Goal: Task Accomplishment & Management: Use online tool/utility

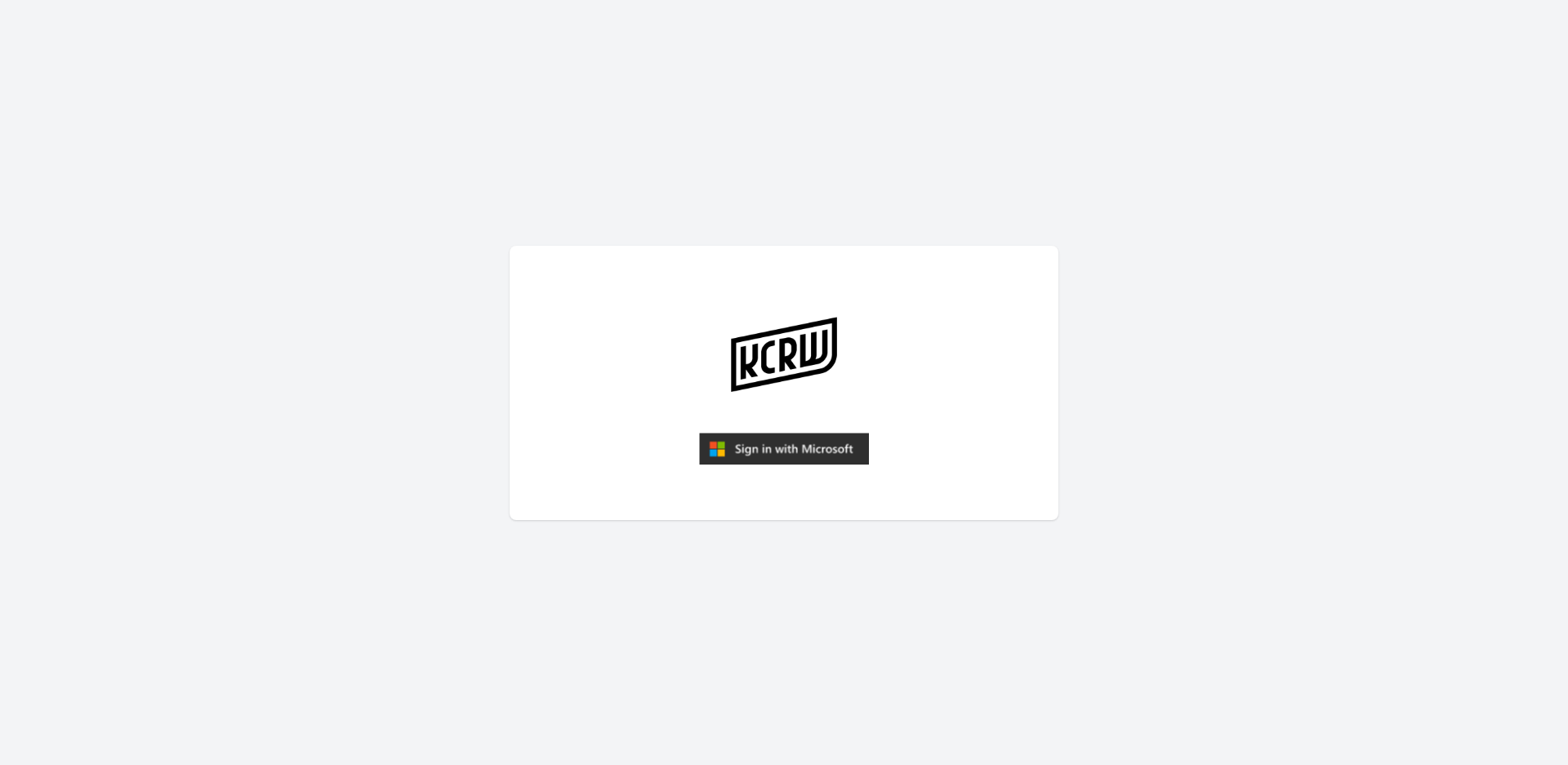
click at [424, 191] on main at bounding box center [784, 382] width 1568 height 765
click at [804, 443] on img "submit" at bounding box center [784, 449] width 170 height 33
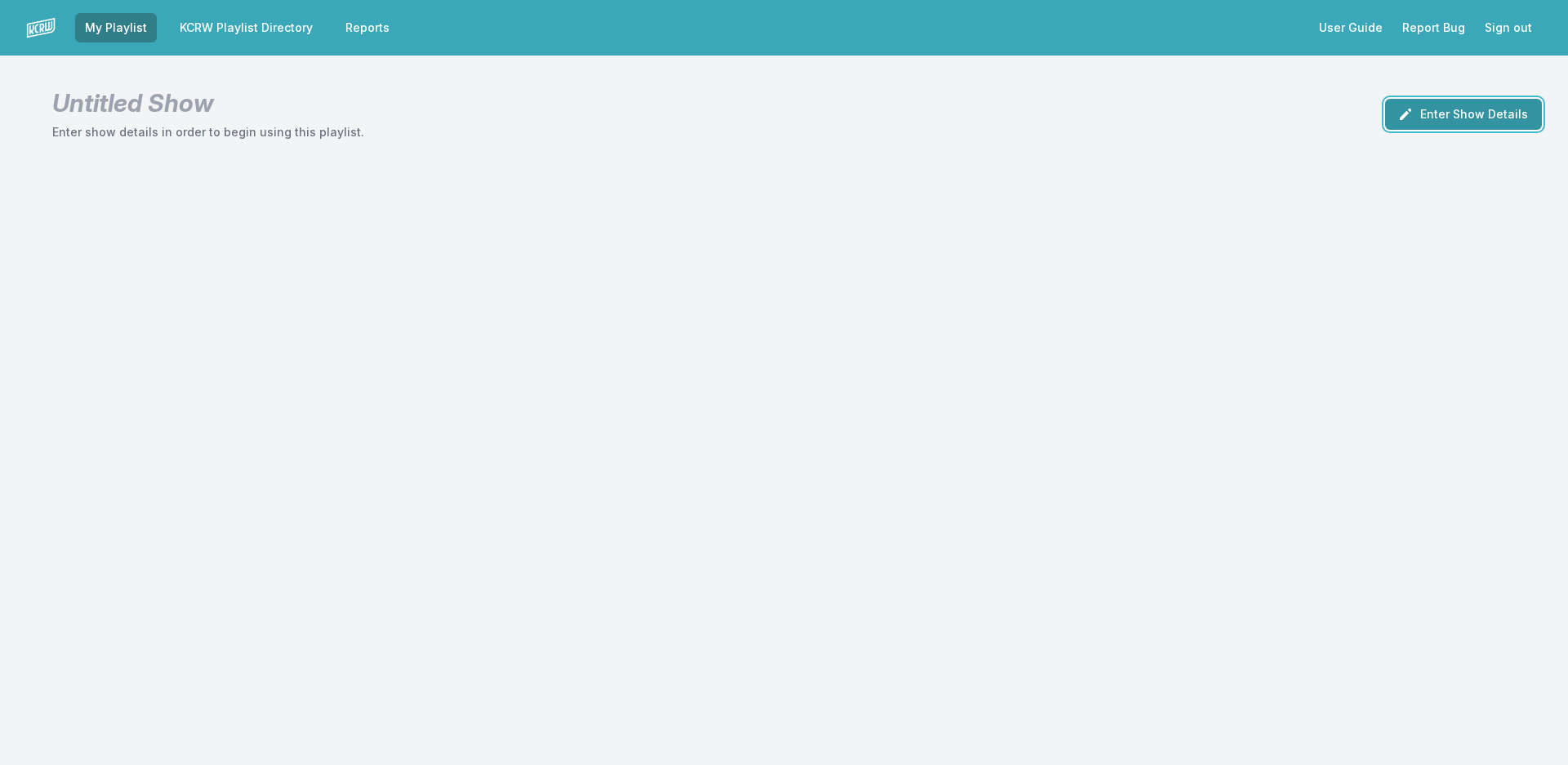
click at [1487, 114] on button "Enter Show Details" at bounding box center [1463, 114] width 157 height 31
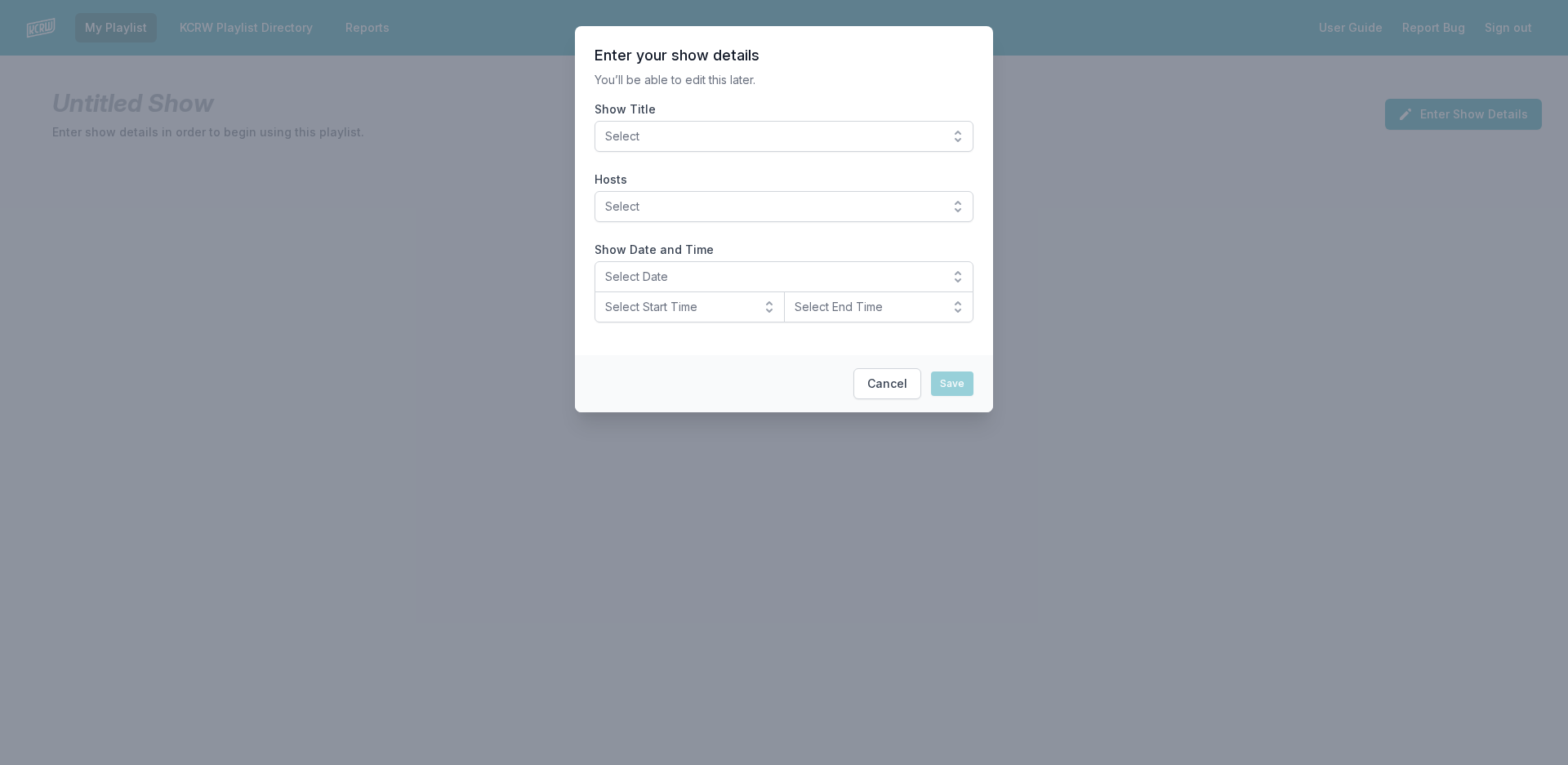
click at [665, 133] on span "Select" at bounding box center [773, 136] width 335 height 16
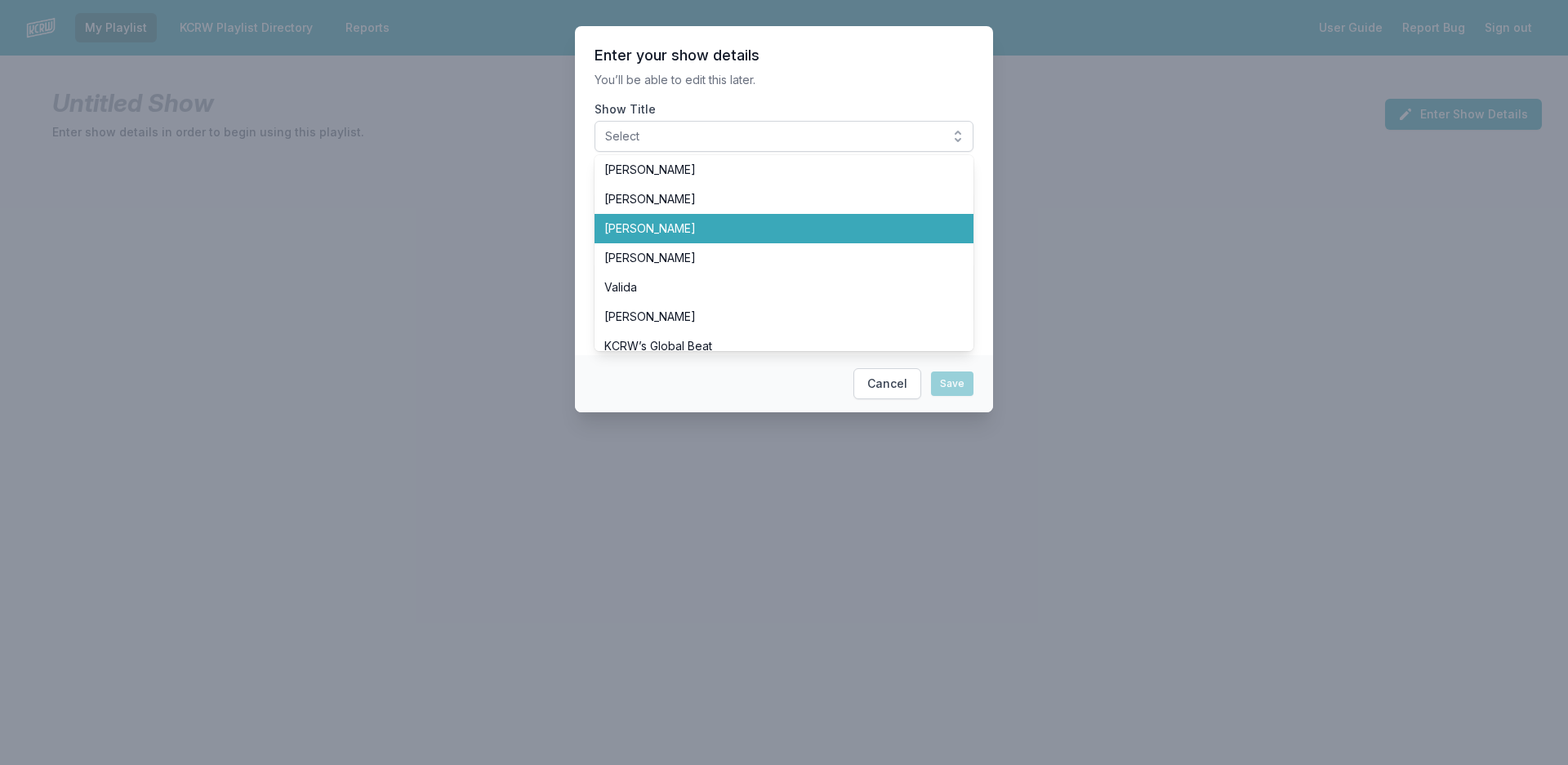
click at [635, 231] on span "[PERSON_NAME]" at bounding box center [773, 229] width 340 height 16
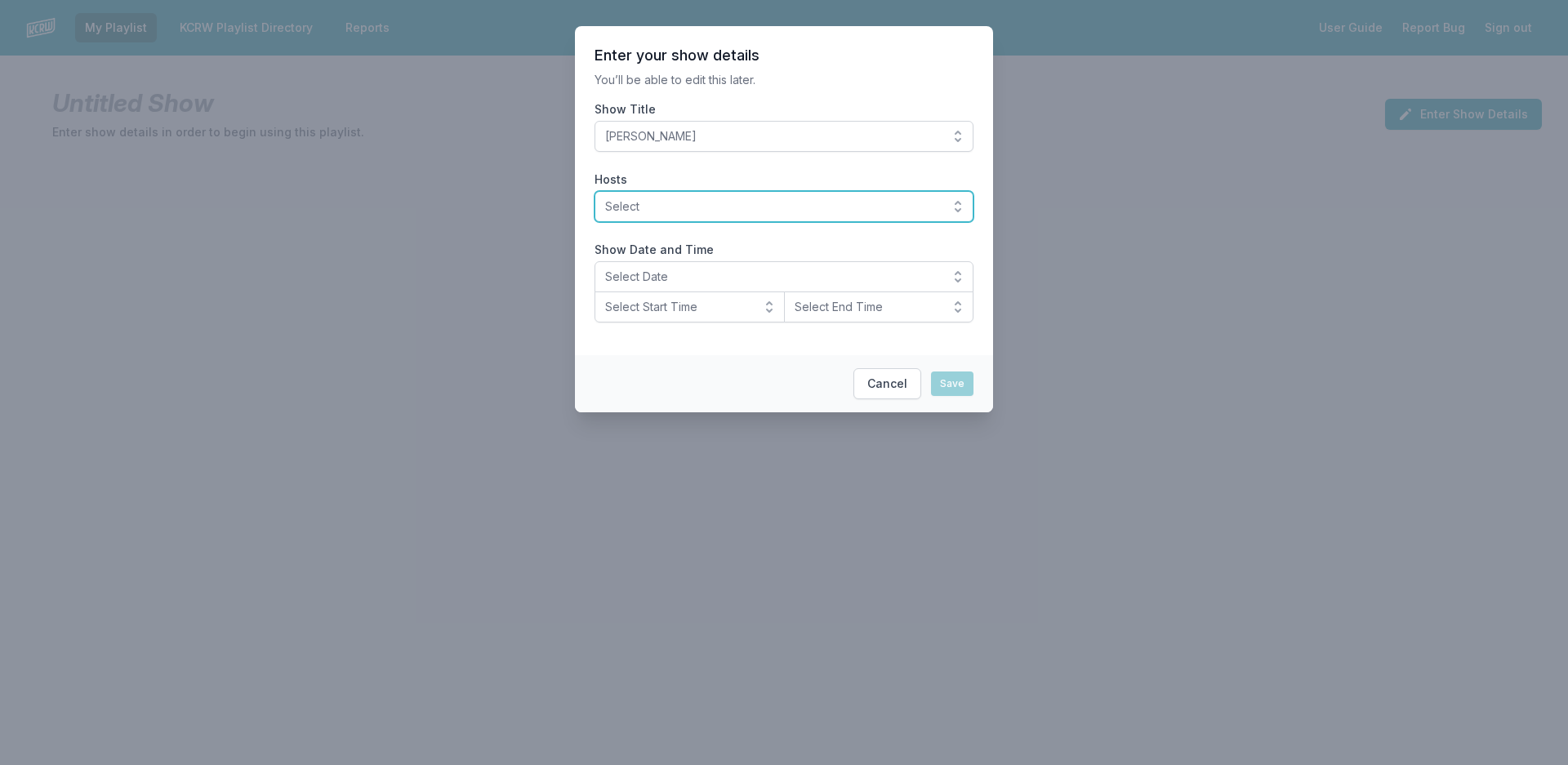
click at [793, 203] on span "Select" at bounding box center [773, 207] width 335 height 16
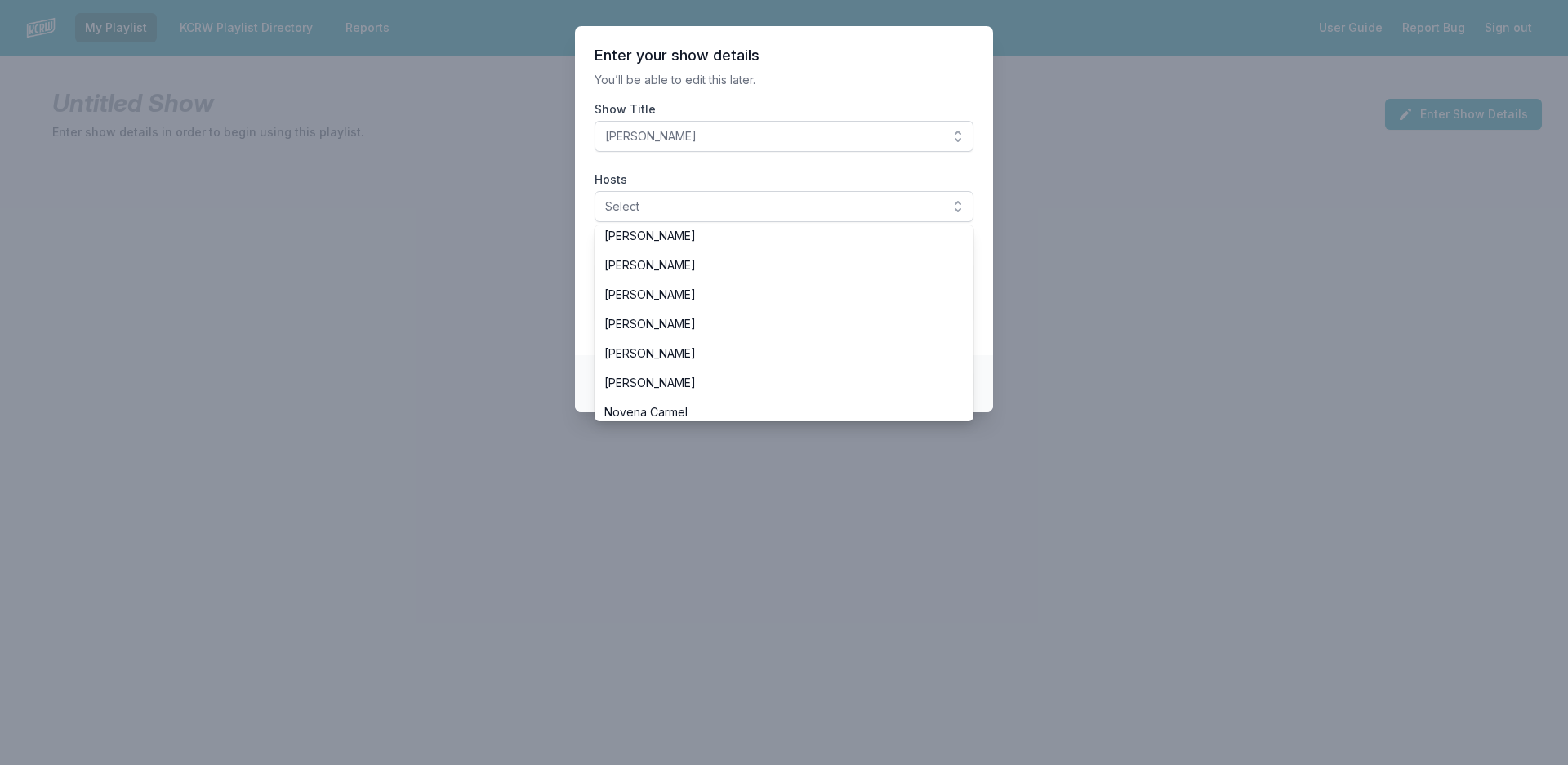
scroll to position [245, 0]
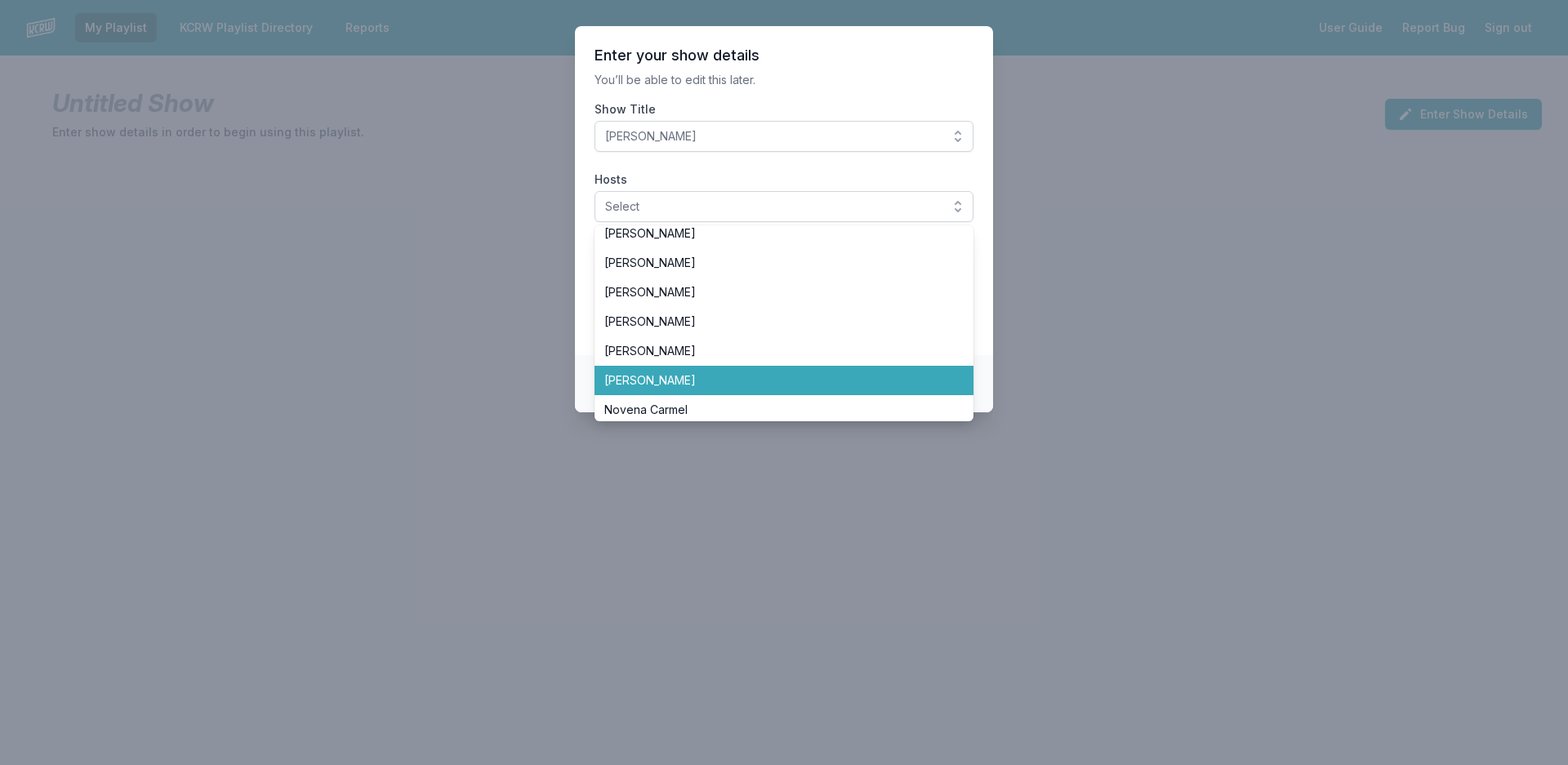
click at [664, 382] on span "[PERSON_NAME]" at bounding box center [773, 381] width 340 height 16
click at [641, 379] on span "[PERSON_NAME]" at bounding box center [773, 381] width 340 height 16
click at [642, 379] on span "[PERSON_NAME]" at bounding box center [773, 381] width 340 height 16
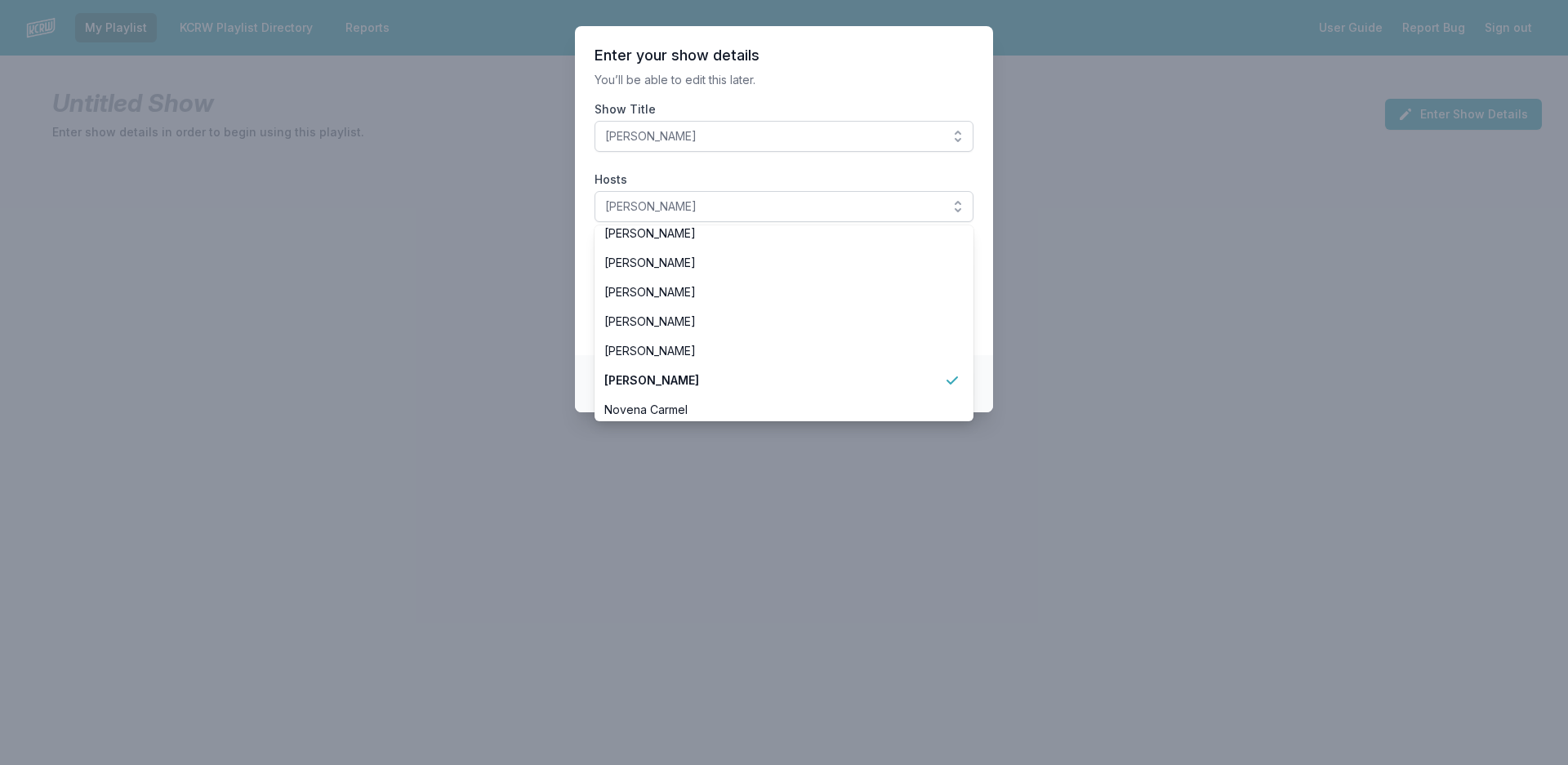
click at [983, 317] on section "Enter your show details You’ll be able to edit this later. Show Title [PERSON_N…" at bounding box center [784, 191] width 418 height 329
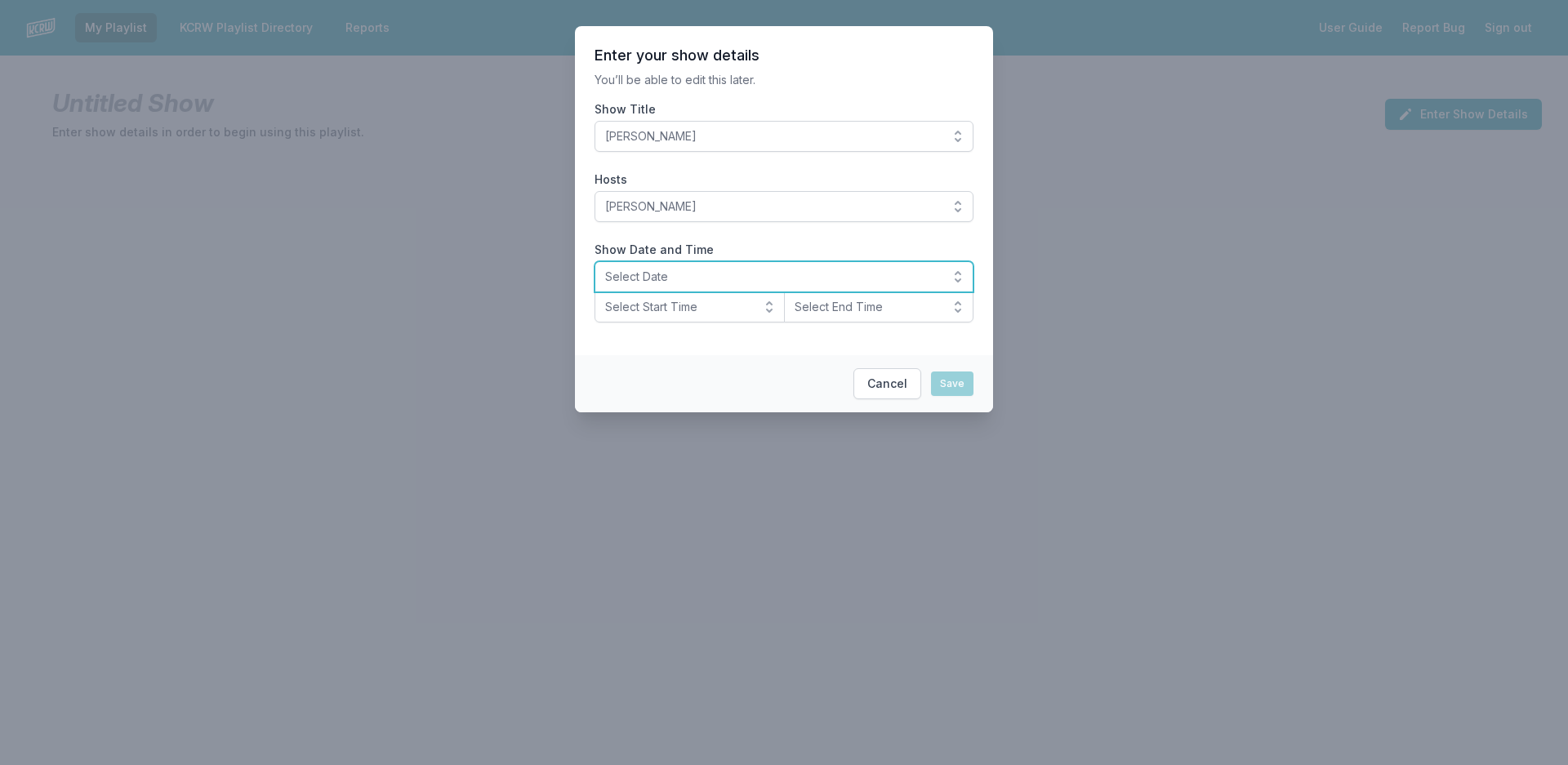
click at [684, 271] on span "Select Date" at bounding box center [773, 276] width 335 height 16
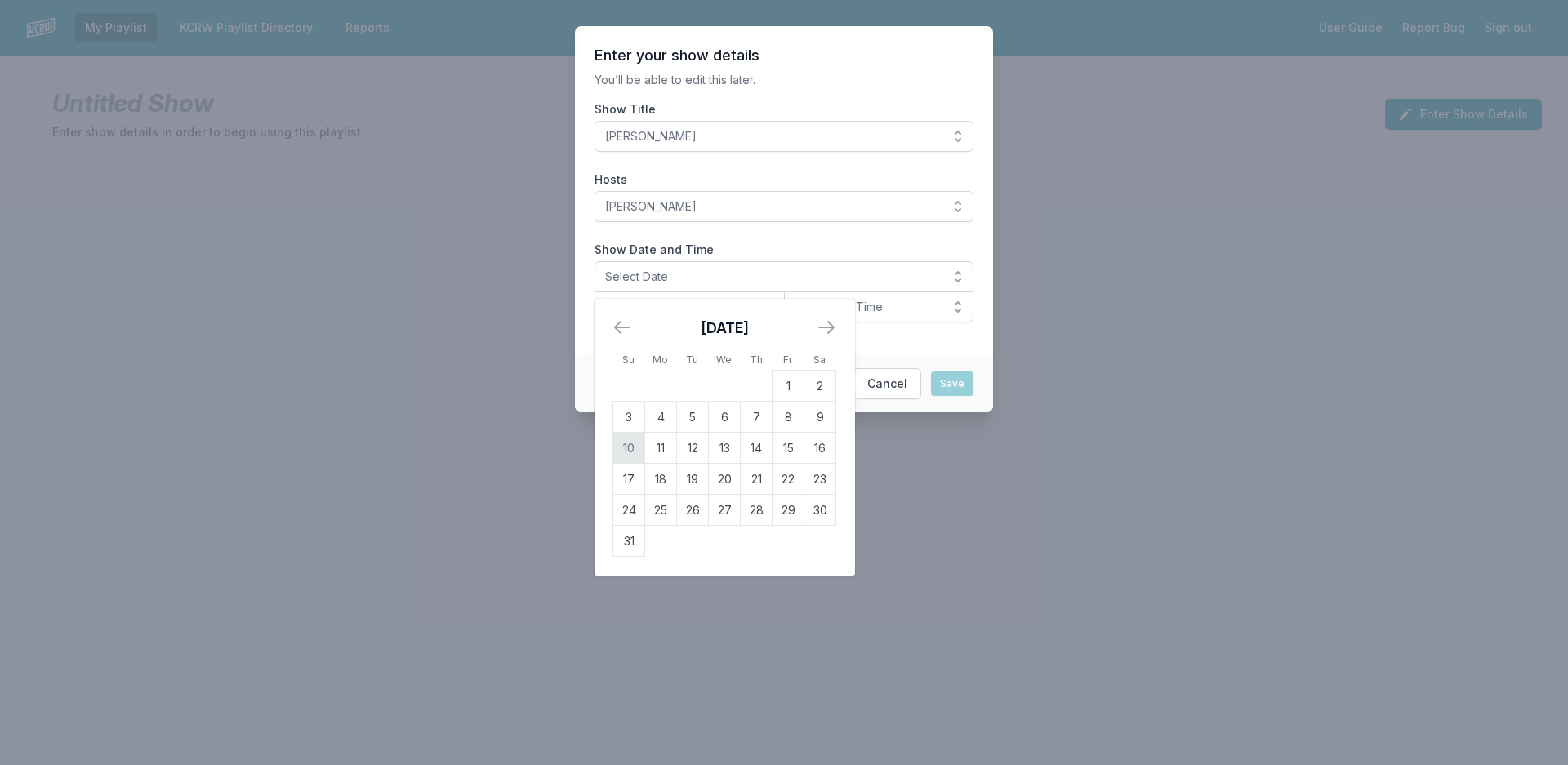
click at [625, 447] on td "10" at bounding box center [629, 448] width 32 height 31
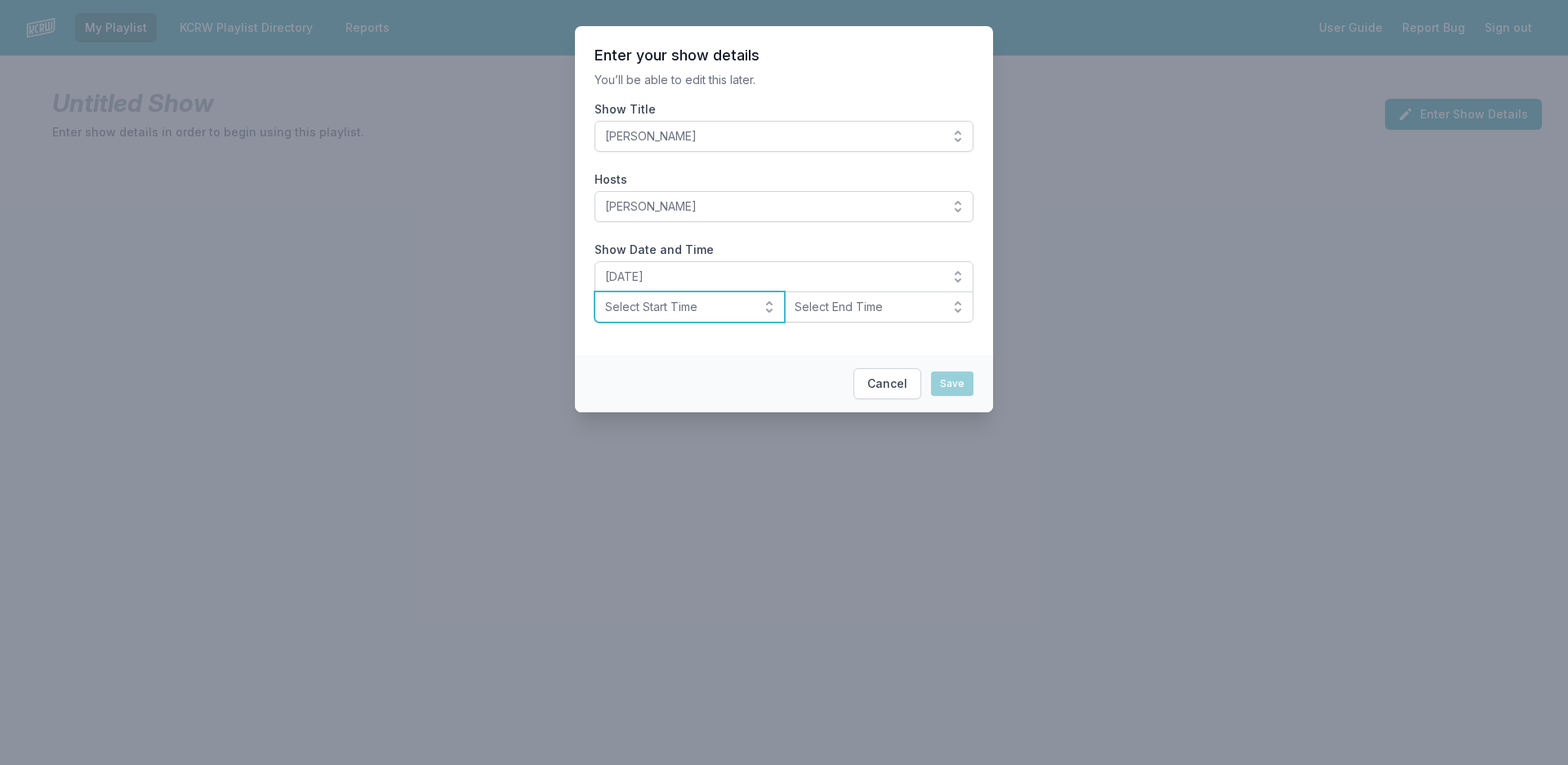
click at [661, 303] on span "Select Start Time" at bounding box center [678, 307] width 146 height 16
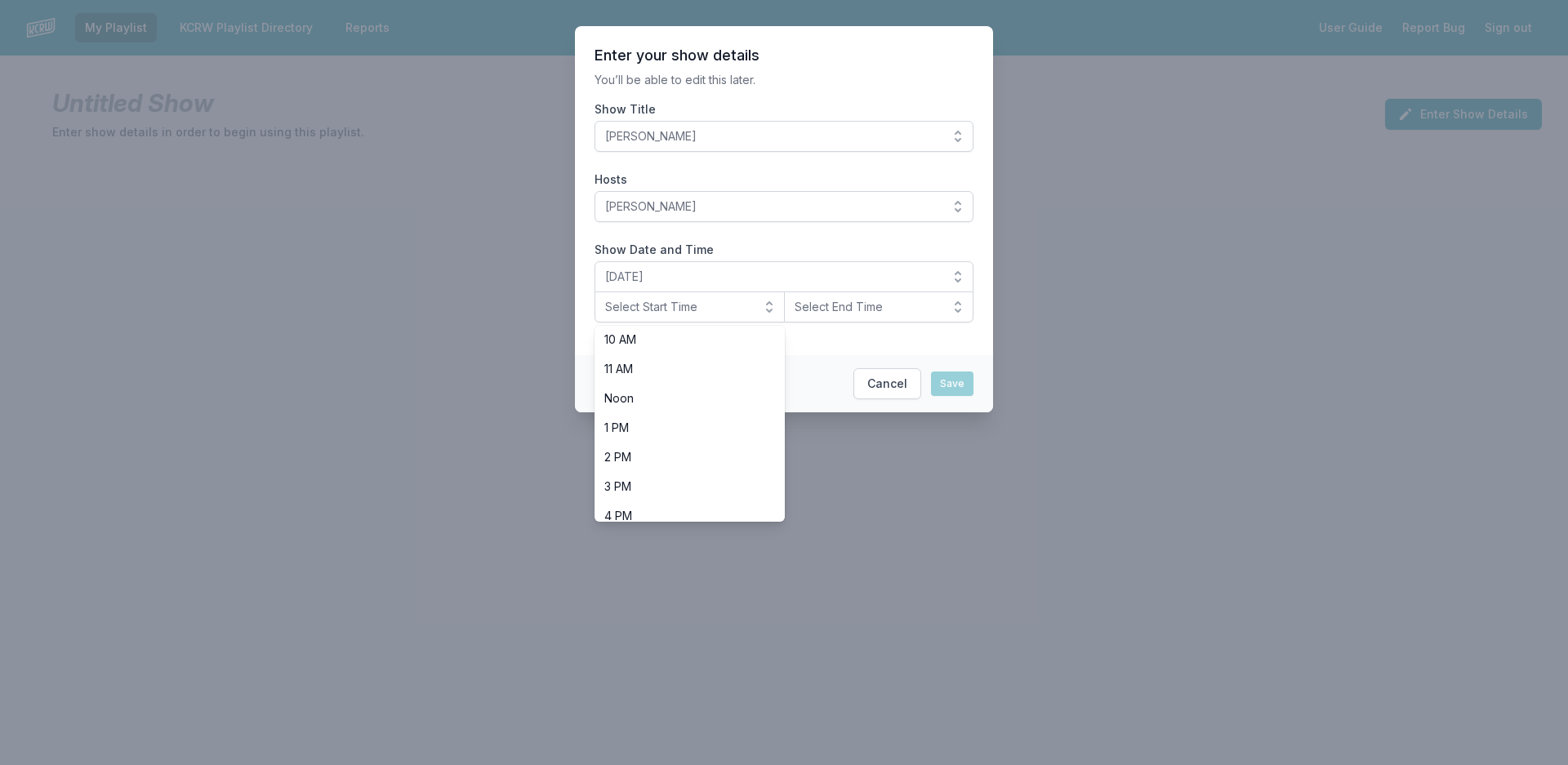
scroll to position [516, 0]
click at [661, 473] on span "10 PM" at bounding box center [679, 474] width 151 height 16
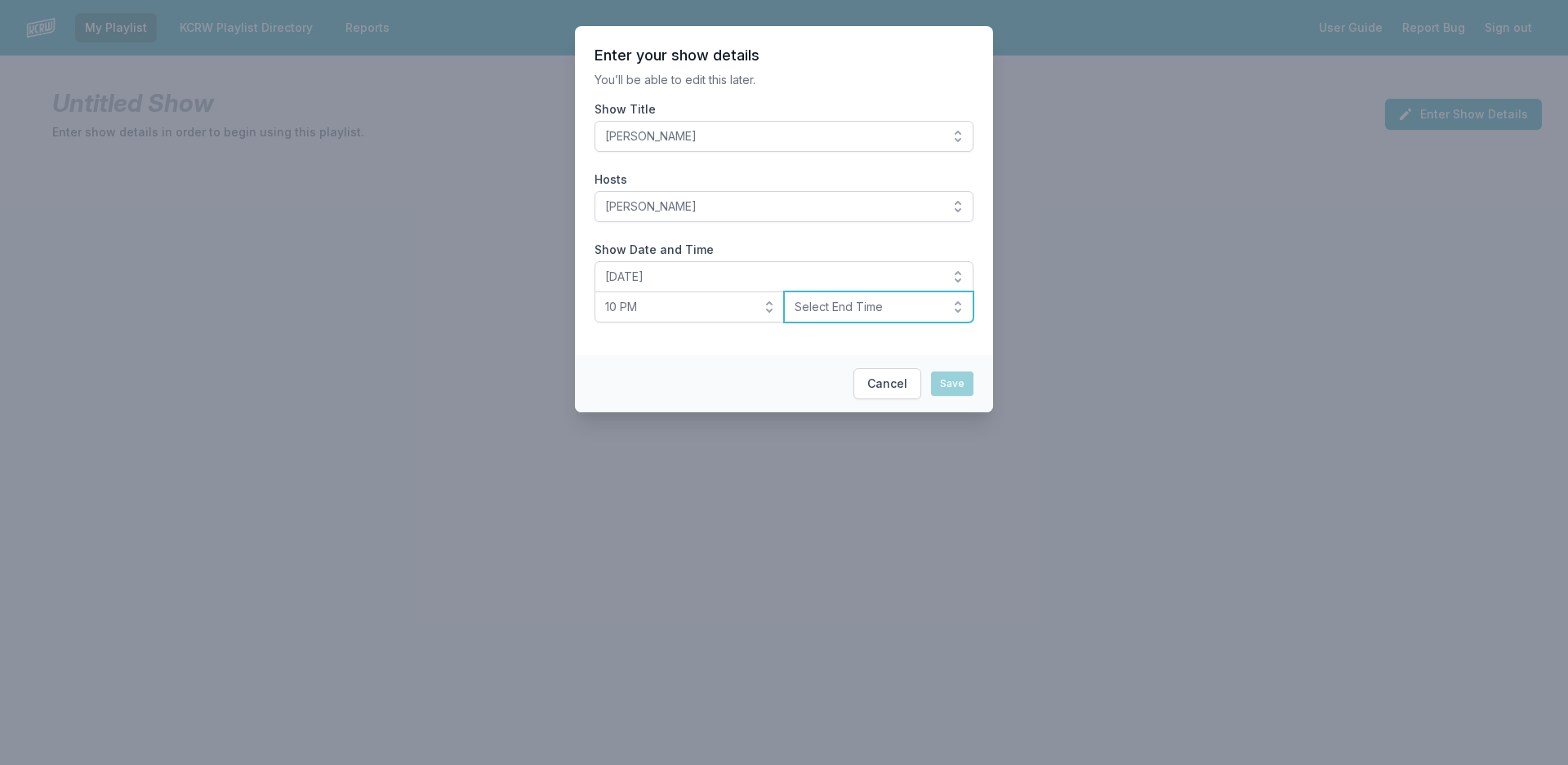
click at [931, 307] on span "Select End Time" at bounding box center [868, 307] width 146 height 16
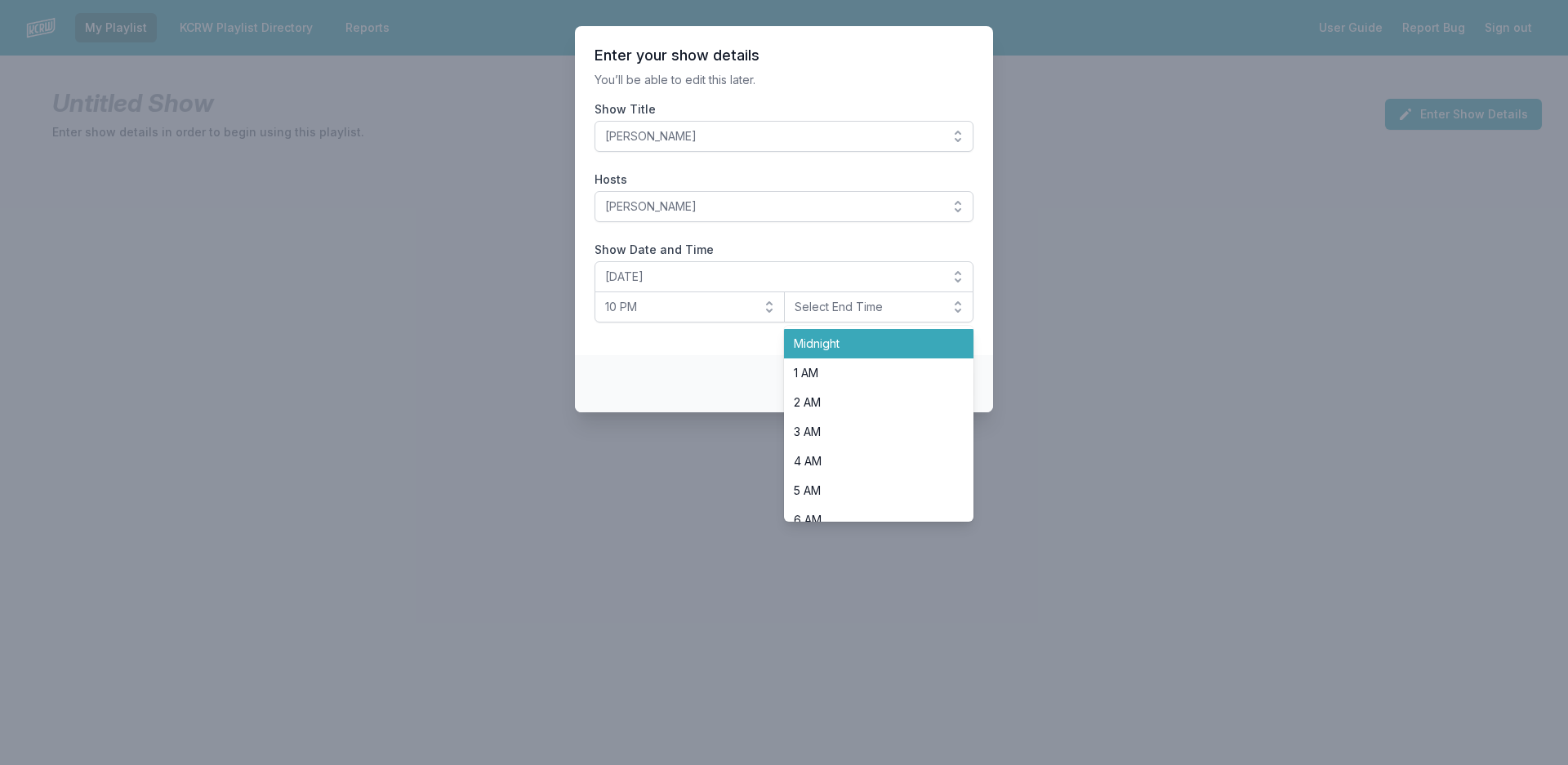
click at [879, 354] on li "Midnight" at bounding box center [879, 344] width 190 height 29
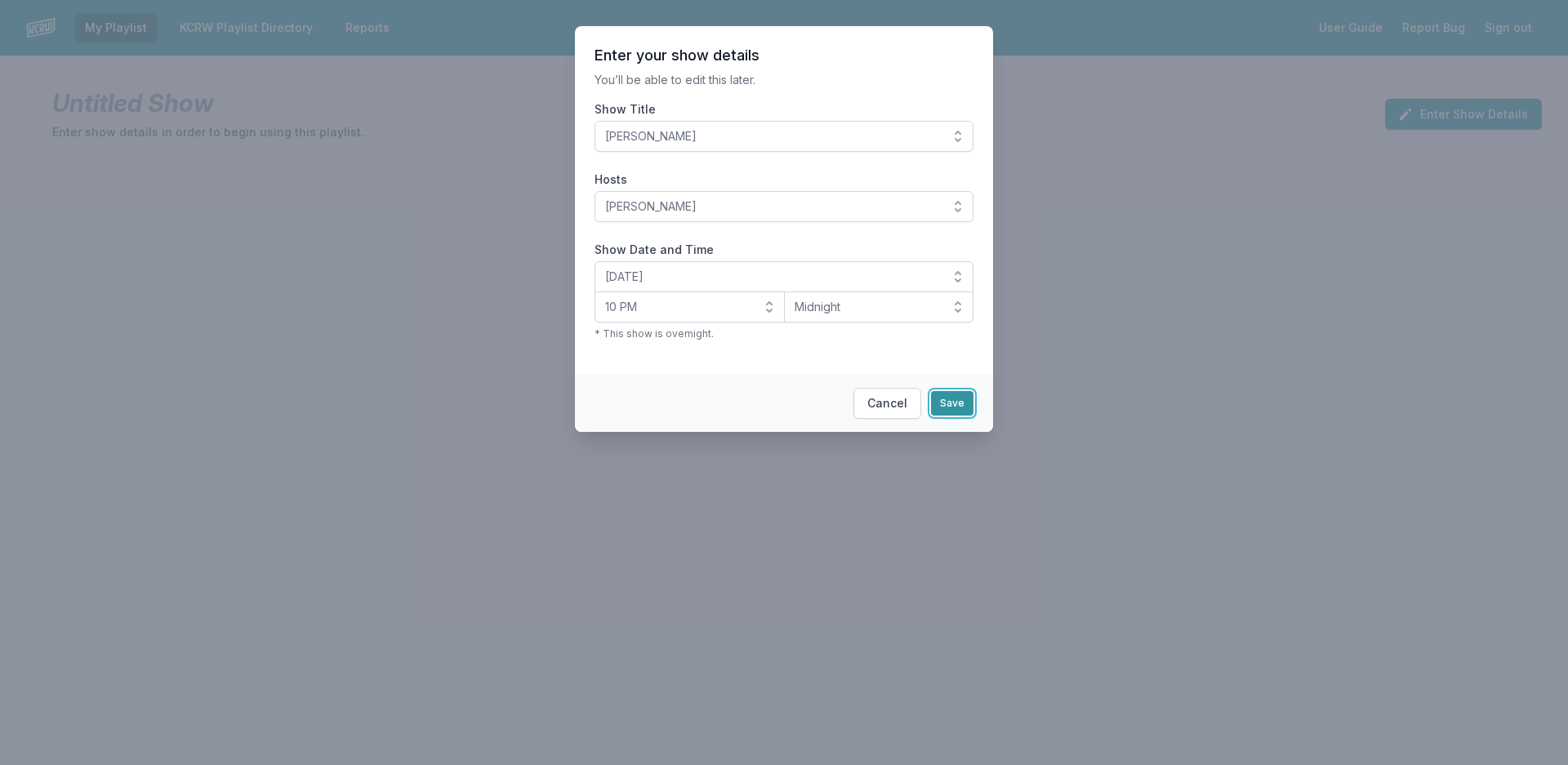
click at [955, 407] on button "Save" at bounding box center [952, 403] width 42 height 25
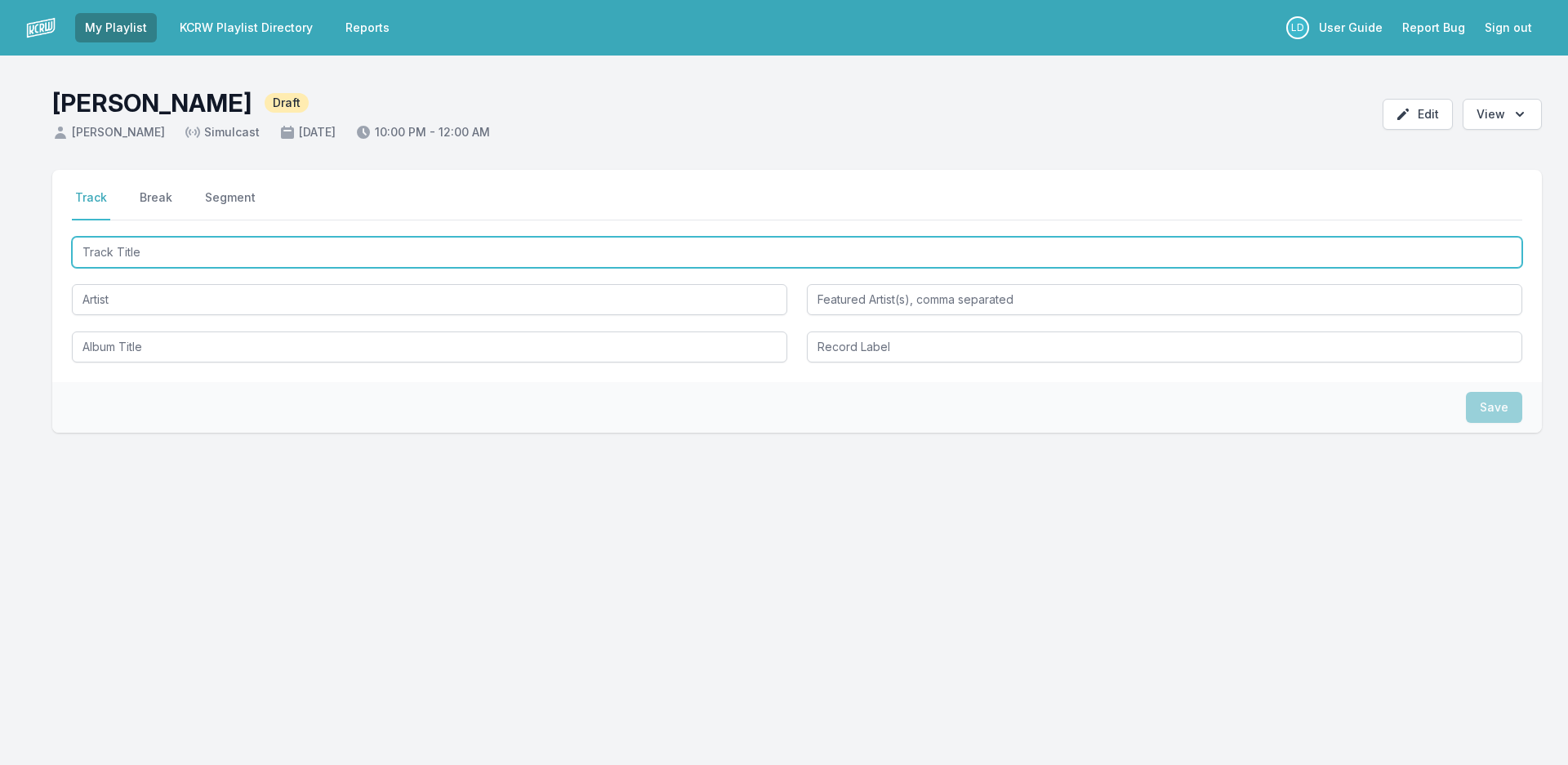
drag, startPoint x: 306, startPoint y: 238, endPoint x: 324, endPoint y: 247, distance: 20.1
click at [317, 244] on input "Track Title" at bounding box center [797, 253] width 1450 height 31
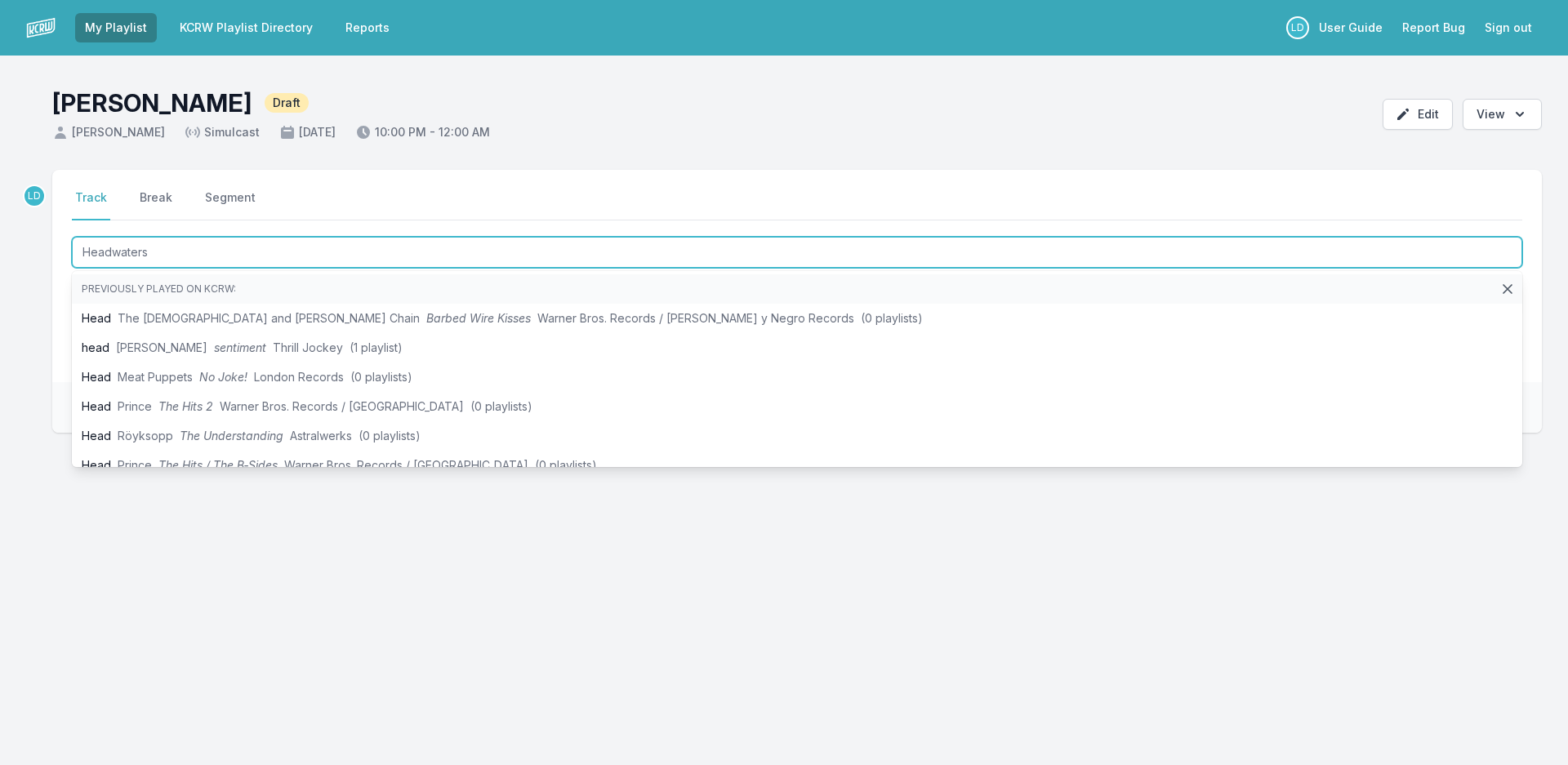
type input "Headwaters"
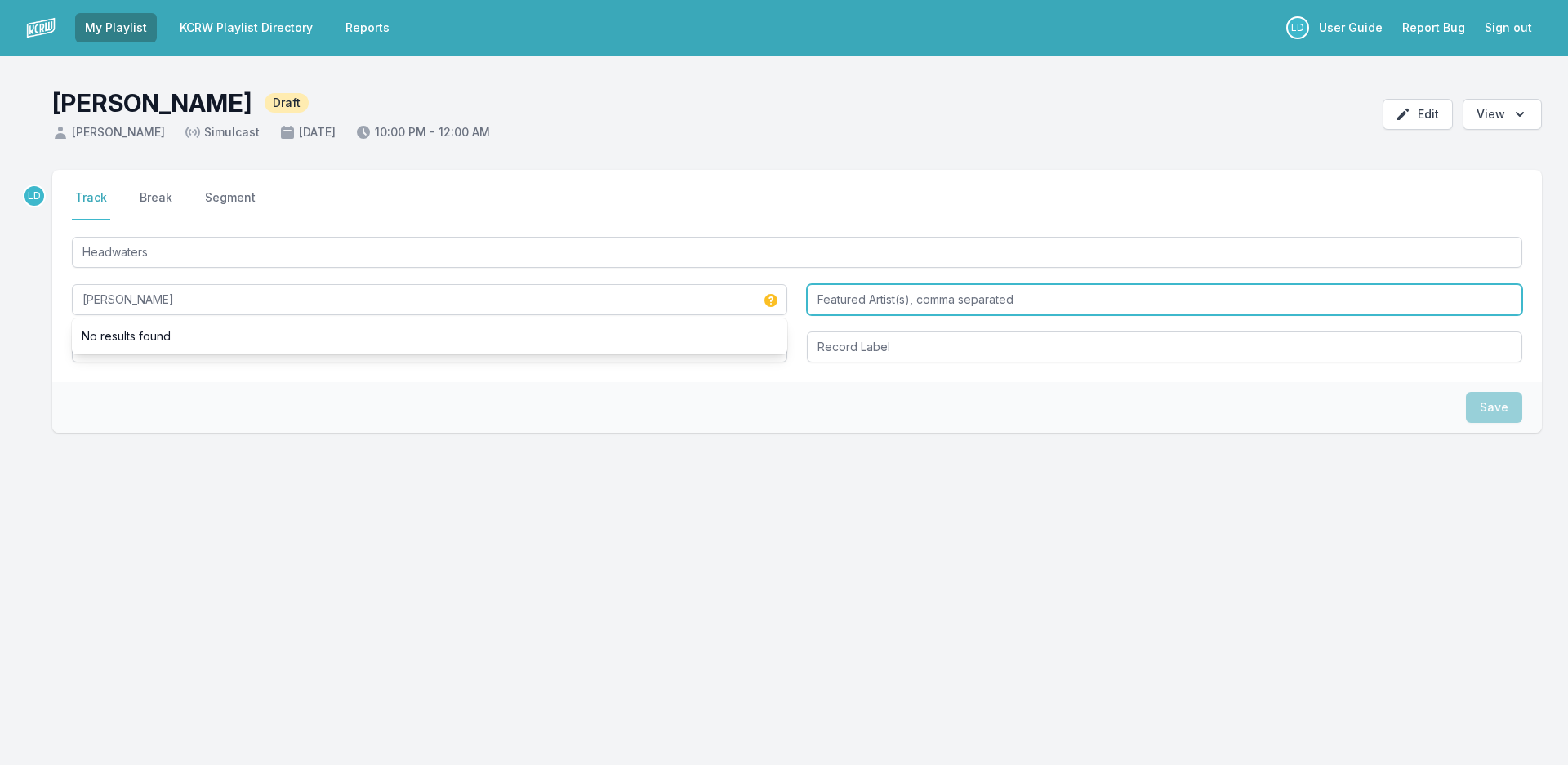
type input "Natsuki Taumura"
type input "Satoko Fuji"
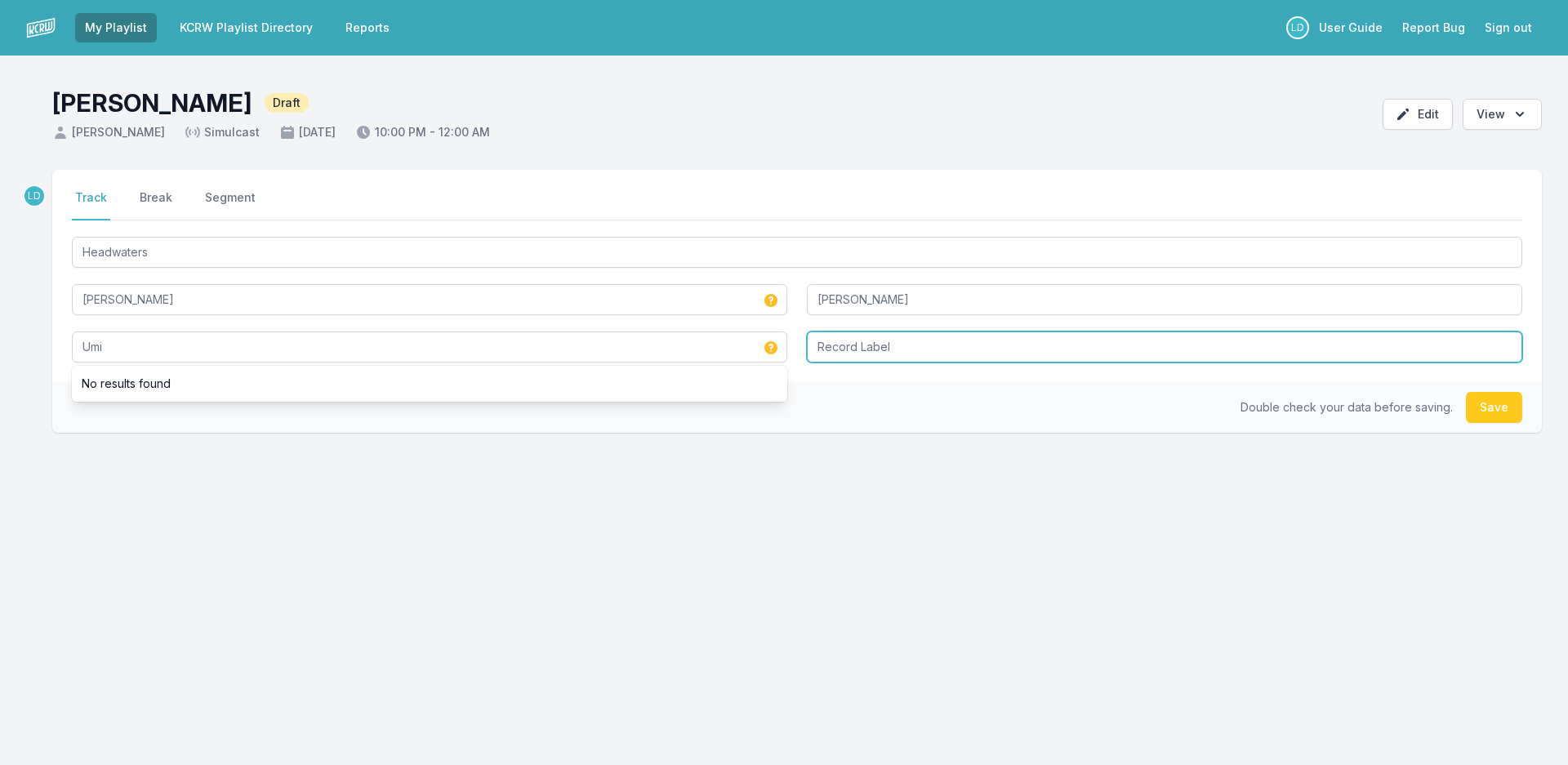
type input "Umi"
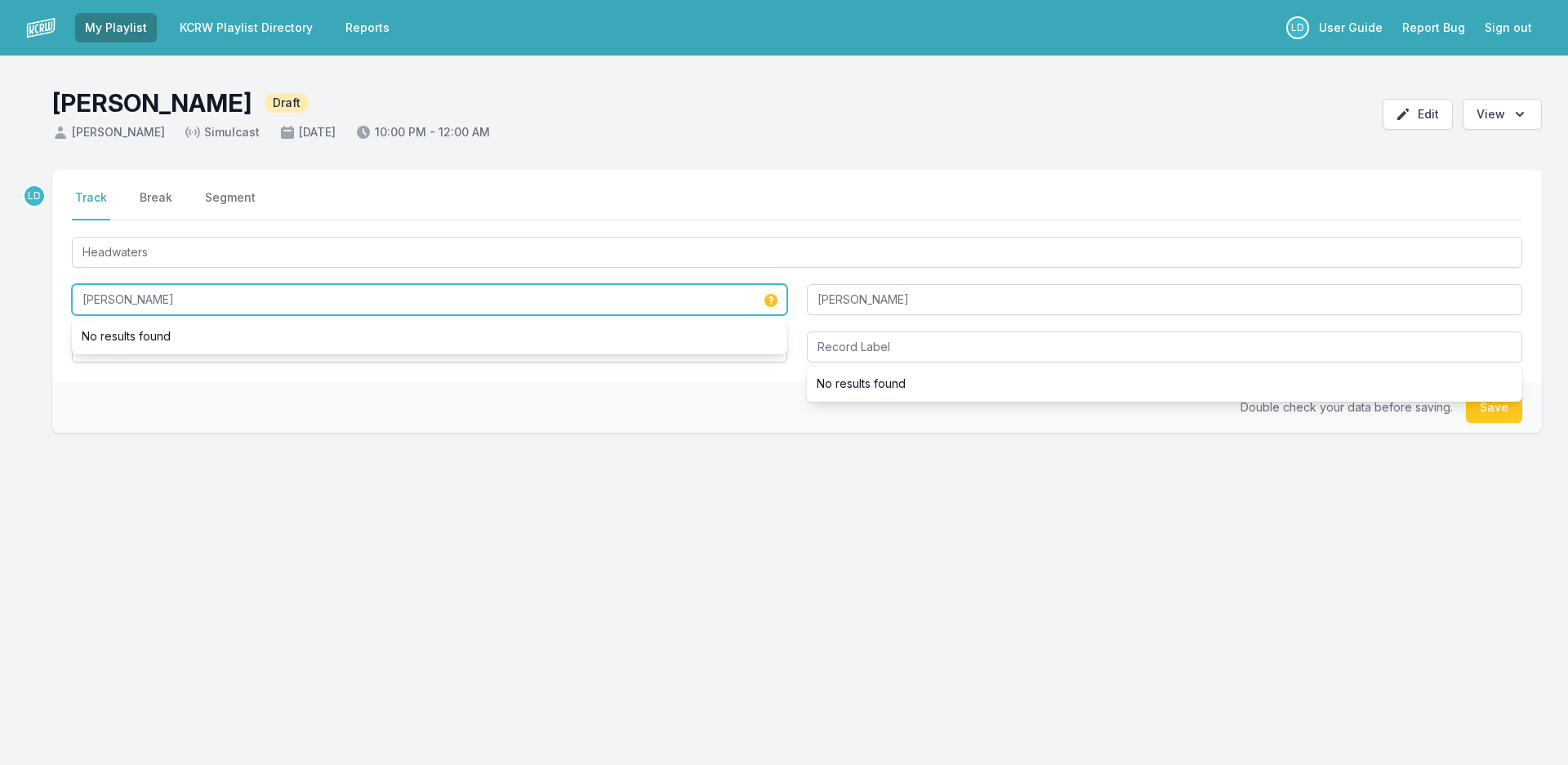
drag, startPoint x: 197, startPoint y: 303, endPoint x: 31, endPoint y: 310, distance: 166.1
click at [34, 308] on div "LD Select a tab Track Break Segment Track Break Segment Headwaters Natsuki Taum…" at bounding box center [784, 380] width 1568 height 420
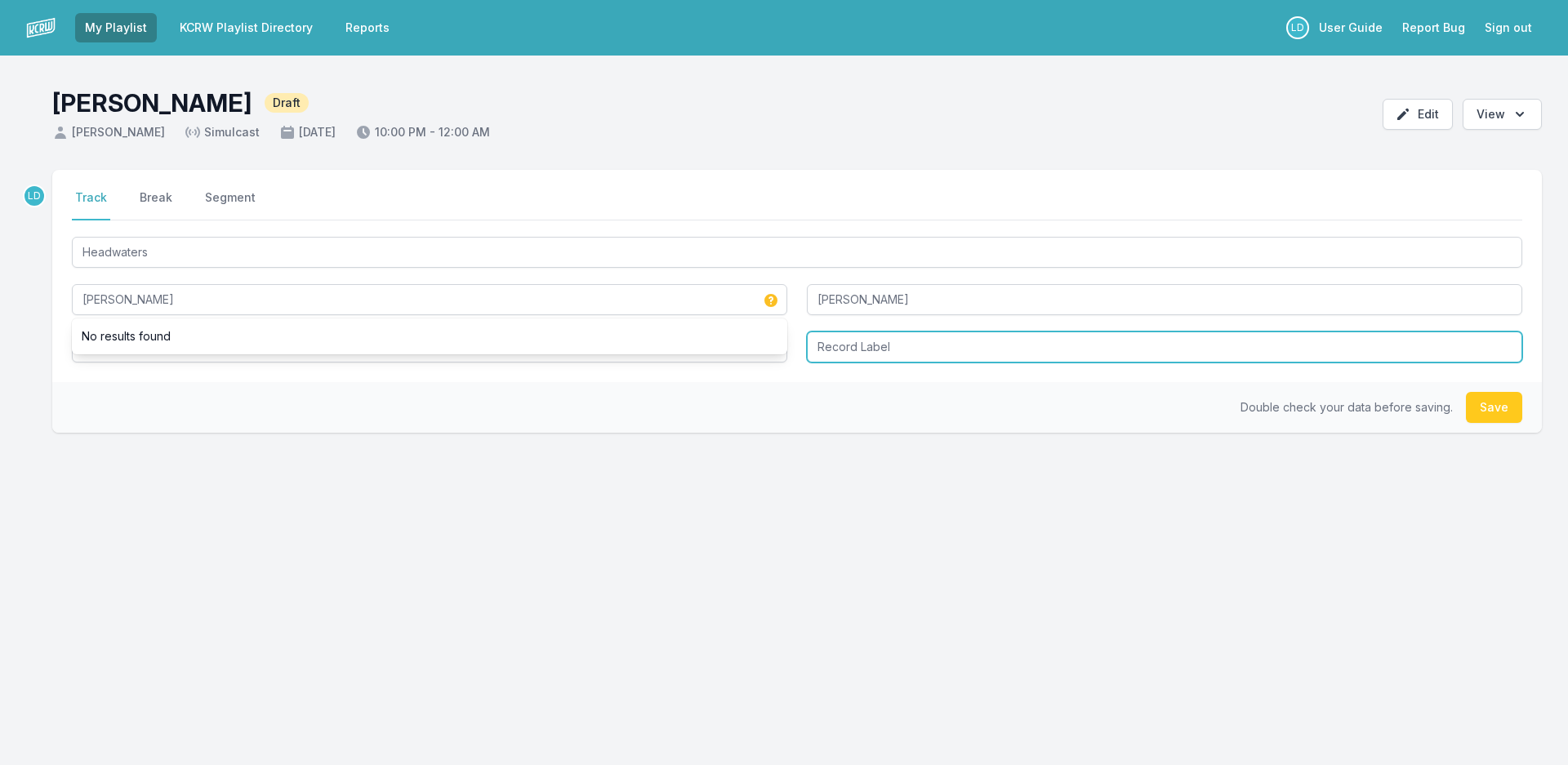
click at [910, 346] on input "Record Label" at bounding box center [1163, 347] width 715 height 31
type input "Not Two Records"
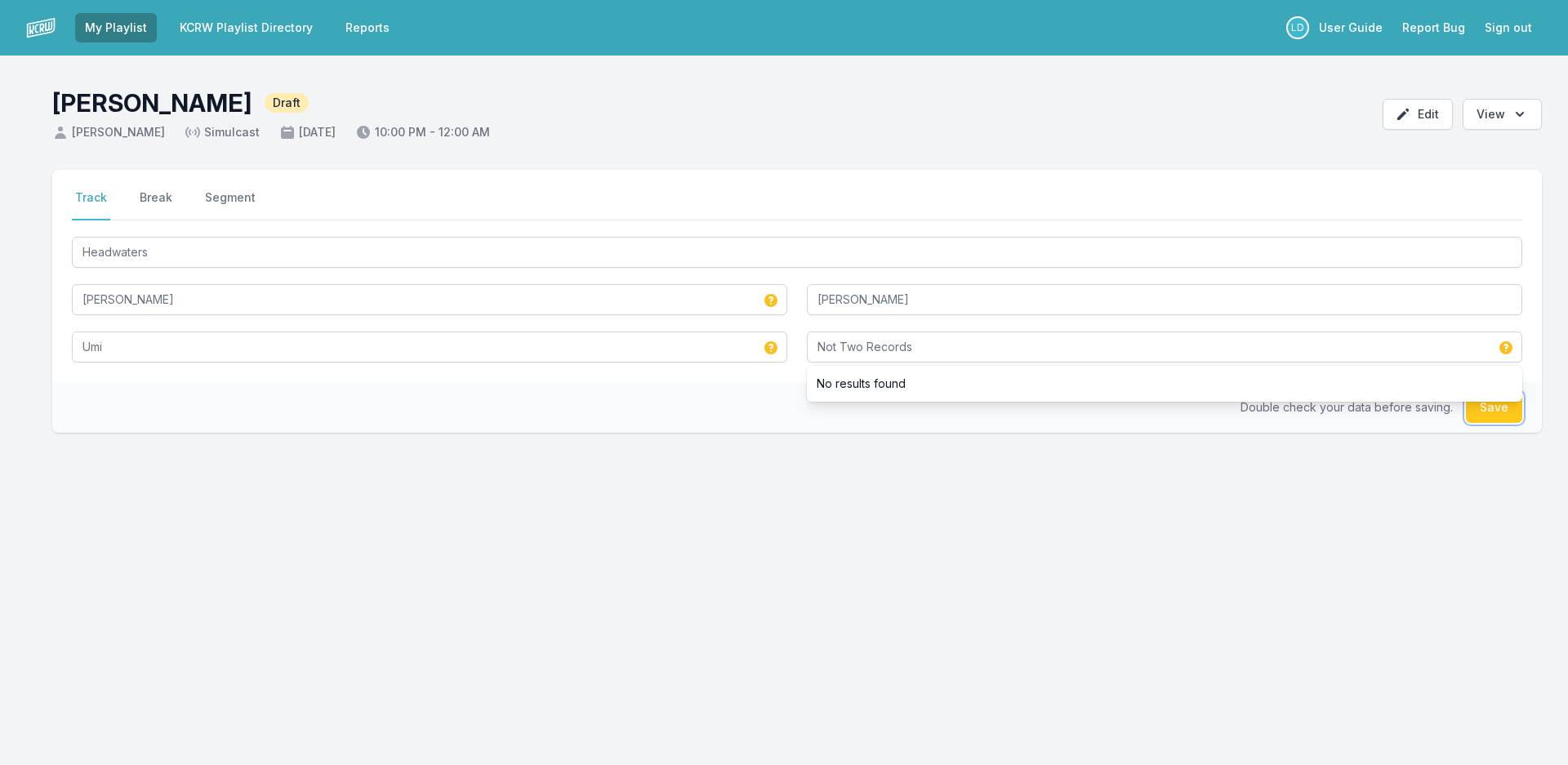
drag, startPoint x: 1502, startPoint y: 413, endPoint x: 1386, endPoint y: 414, distance: 116.0
click at [1501, 414] on button "Save" at bounding box center [1494, 407] width 57 height 31
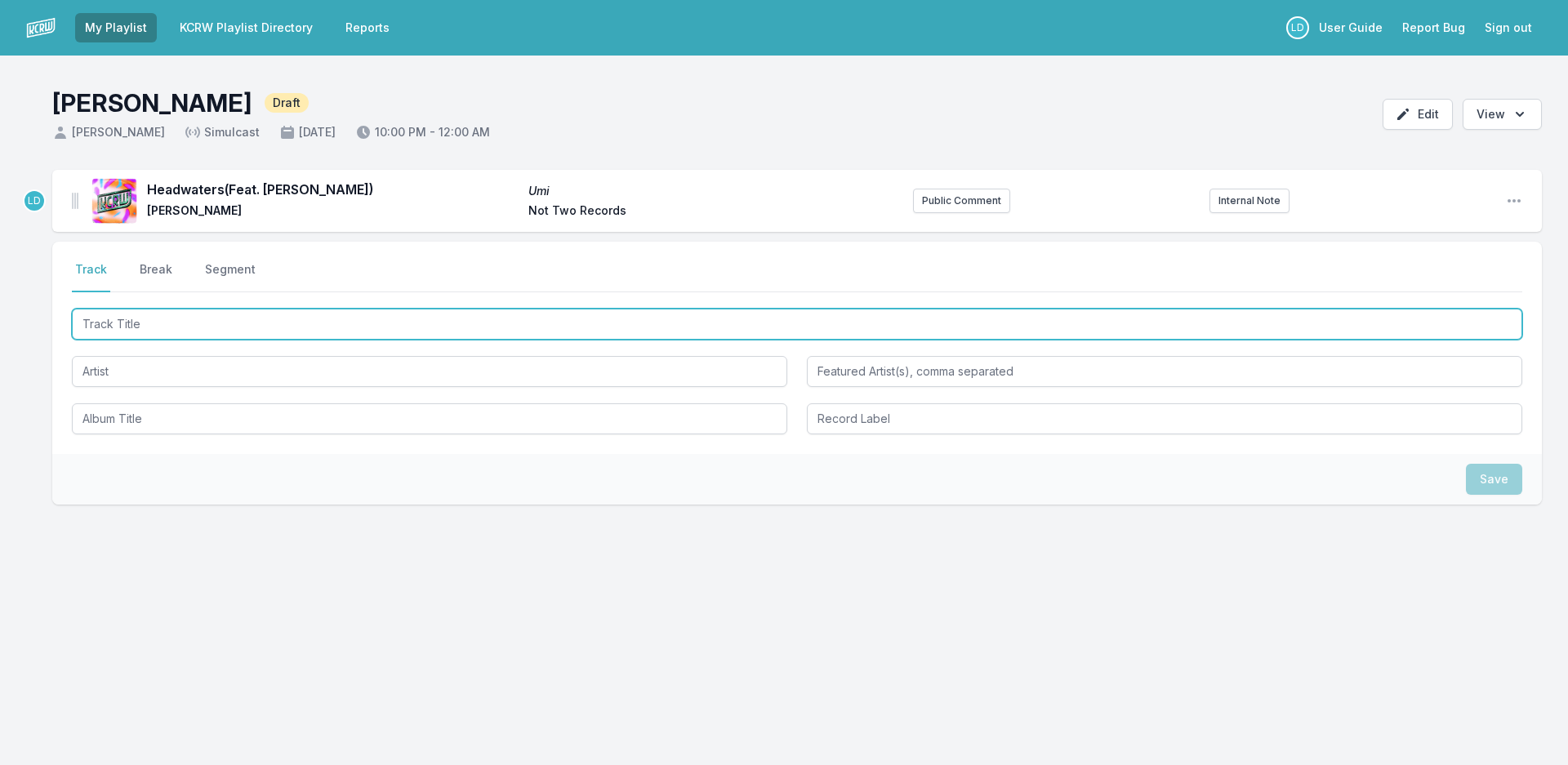
click at [254, 329] on input "Track Title" at bounding box center [797, 324] width 1450 height 31
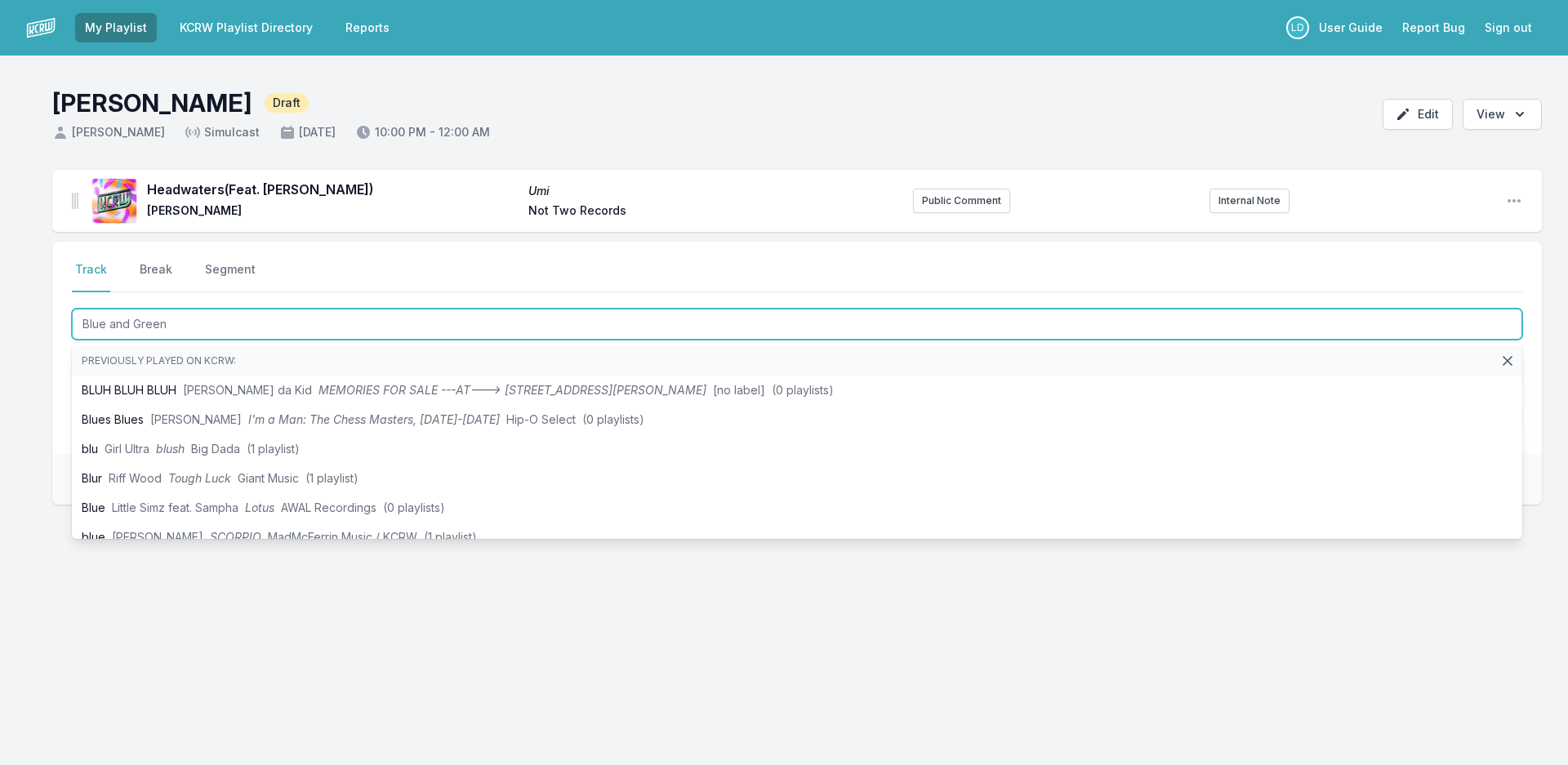
type input "Blue and Green"
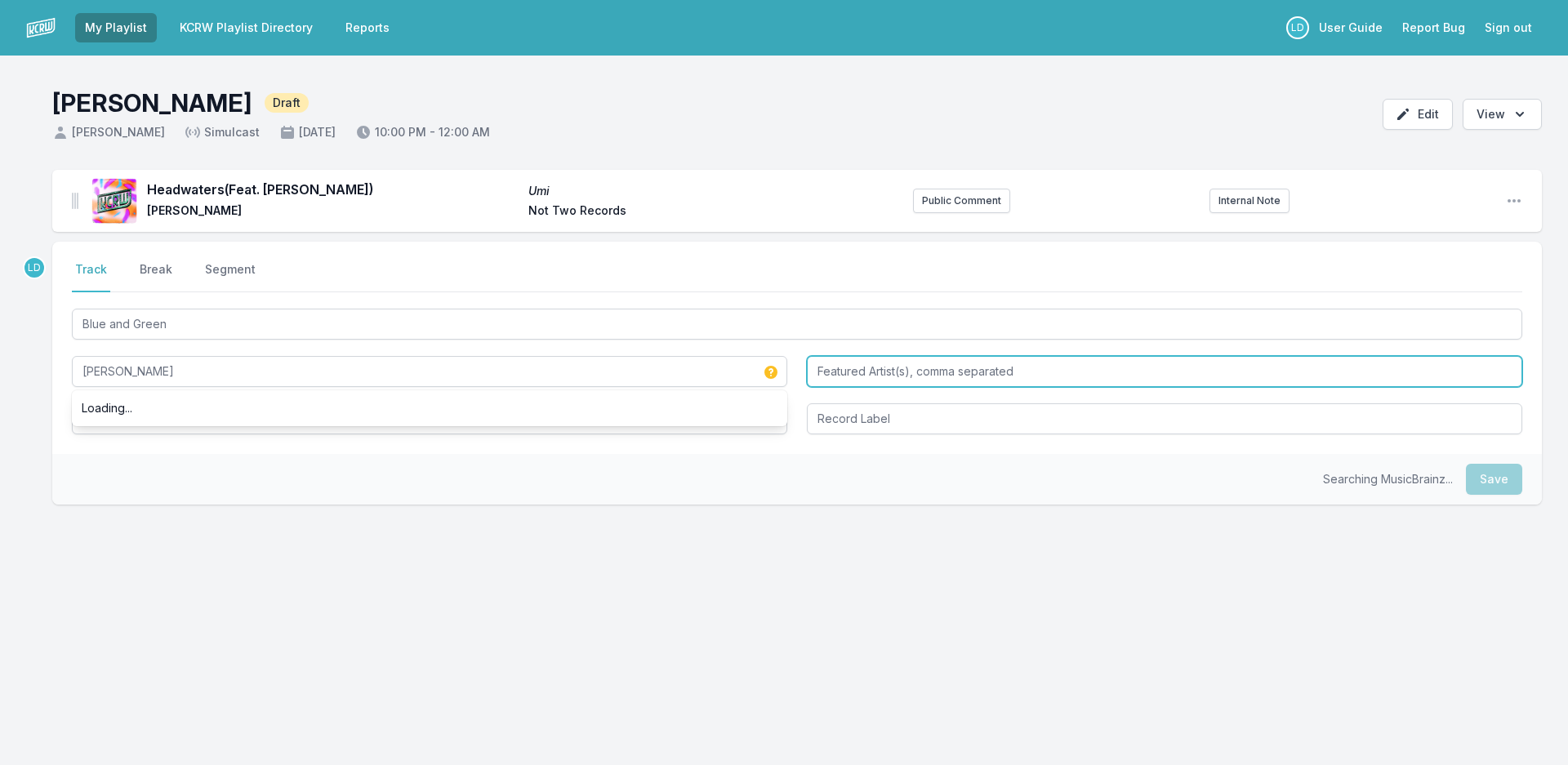
type input "Dwight Trible"
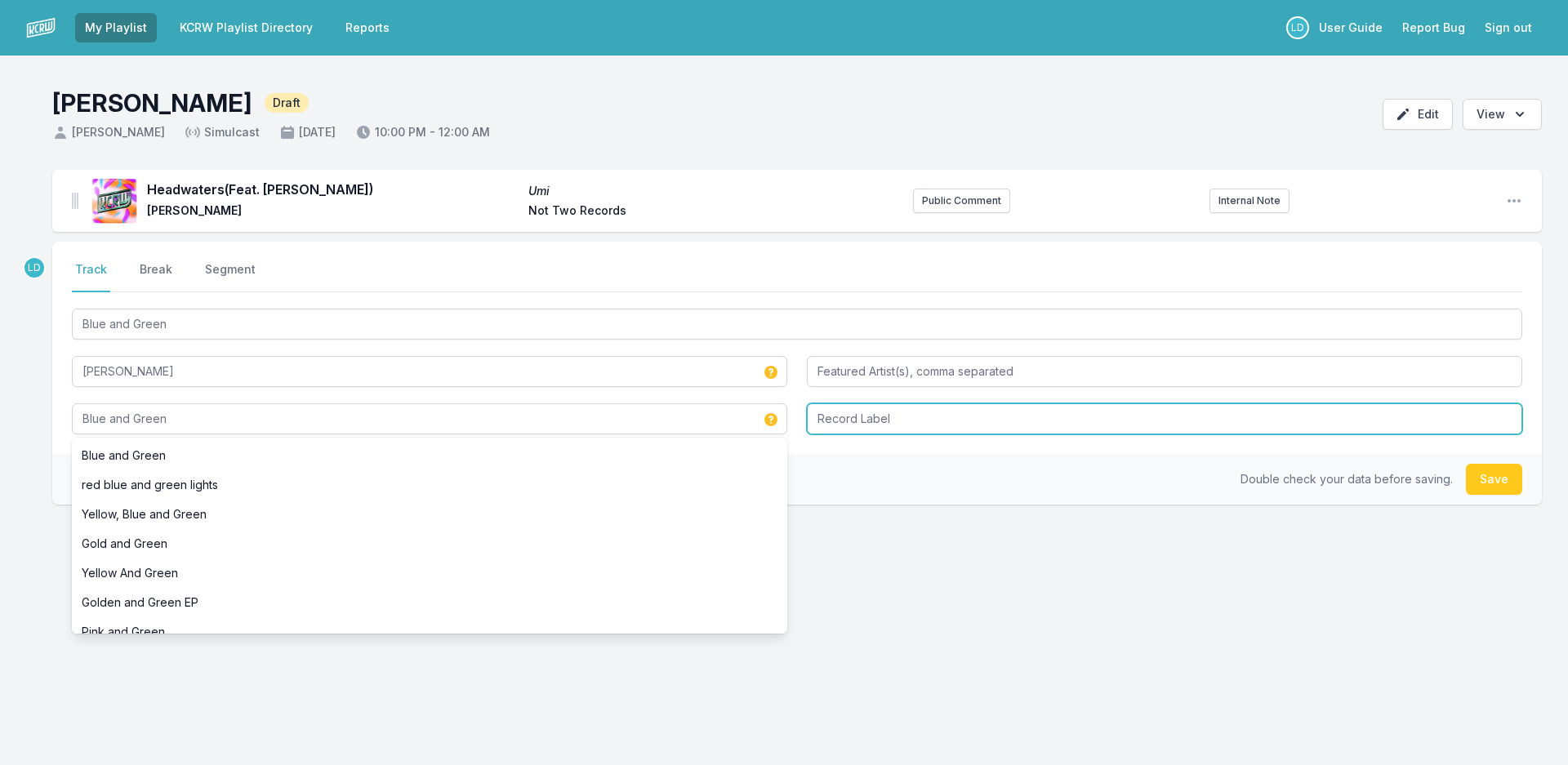
type input "Blue and Green"
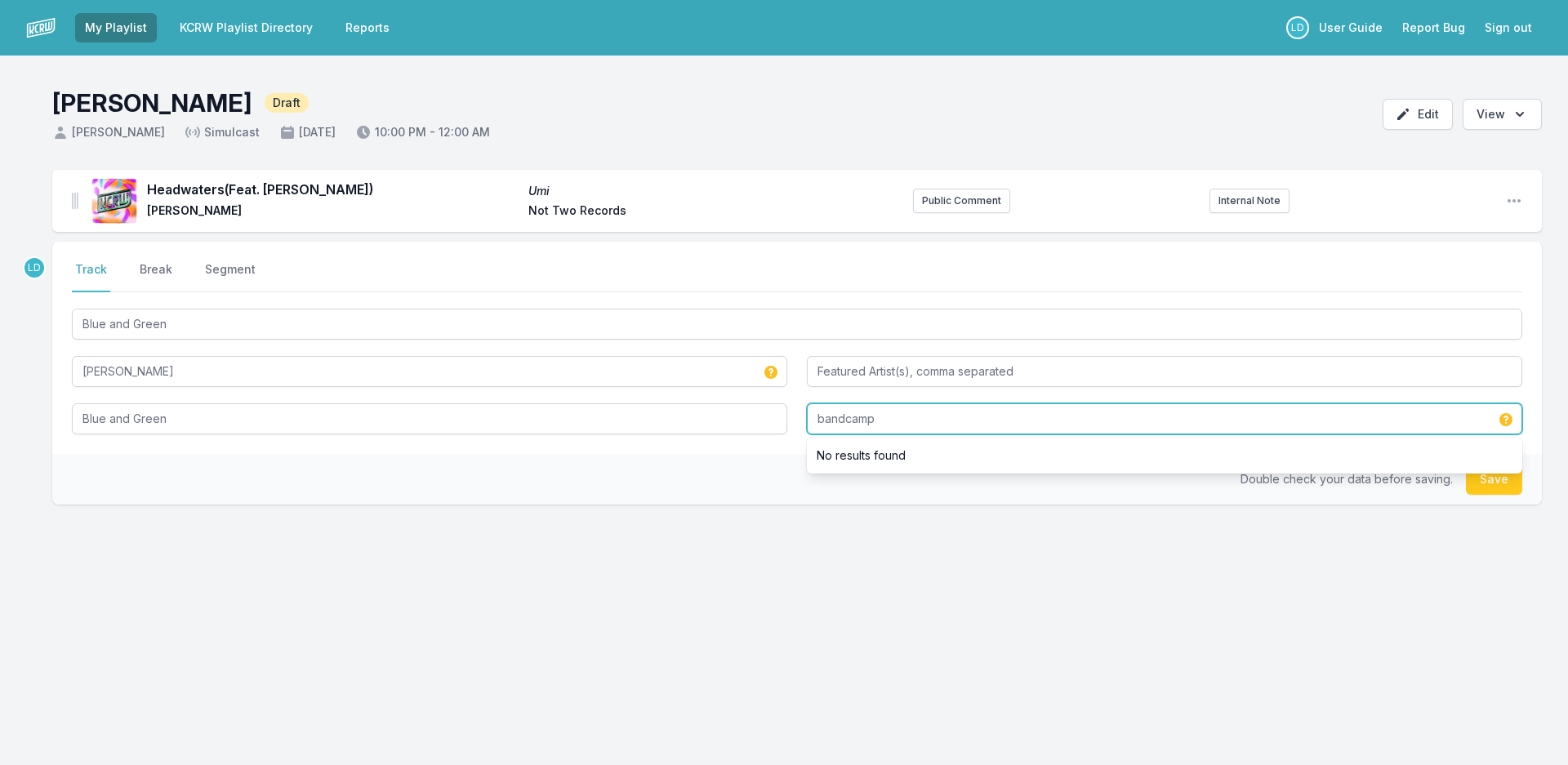
type input "bandcamp"
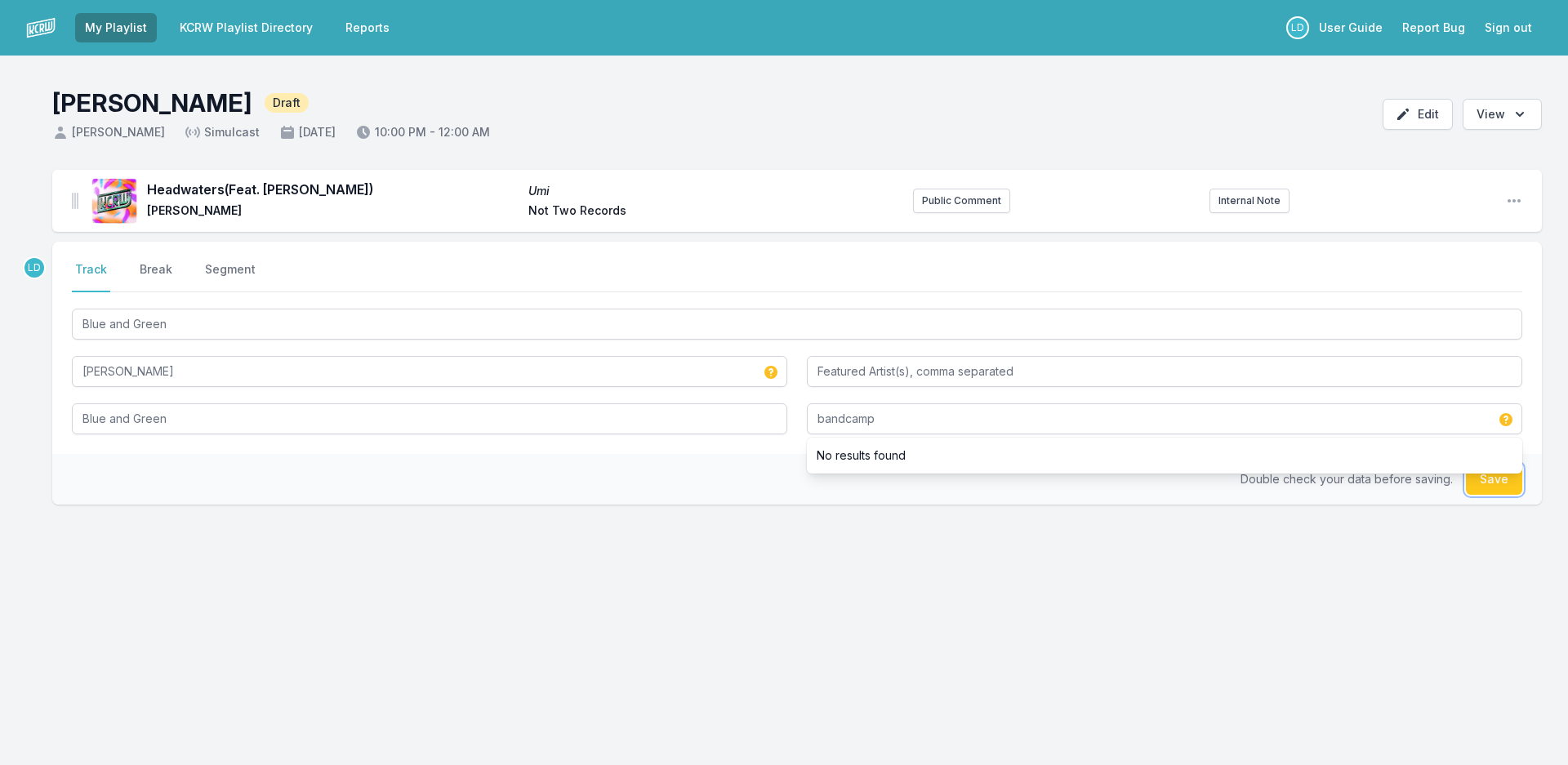
click at [1498, 483] on button "Save" at bounding box center [1494, 479] width 57 height 31
